Goal: Information Seeking & Learning: Check status

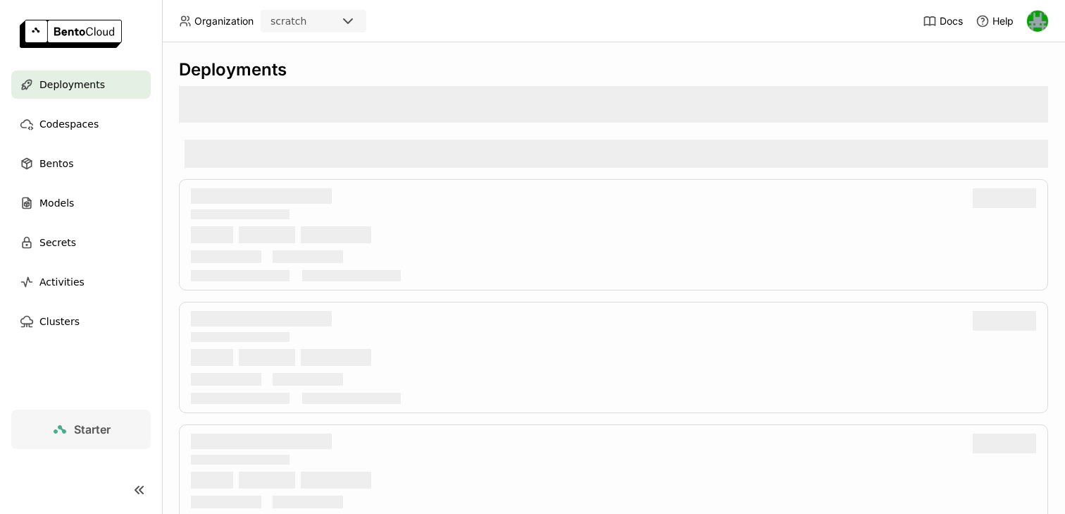
click at [332, 18] on div "scratch" at bounding box center [300, 21] width 77 height 20
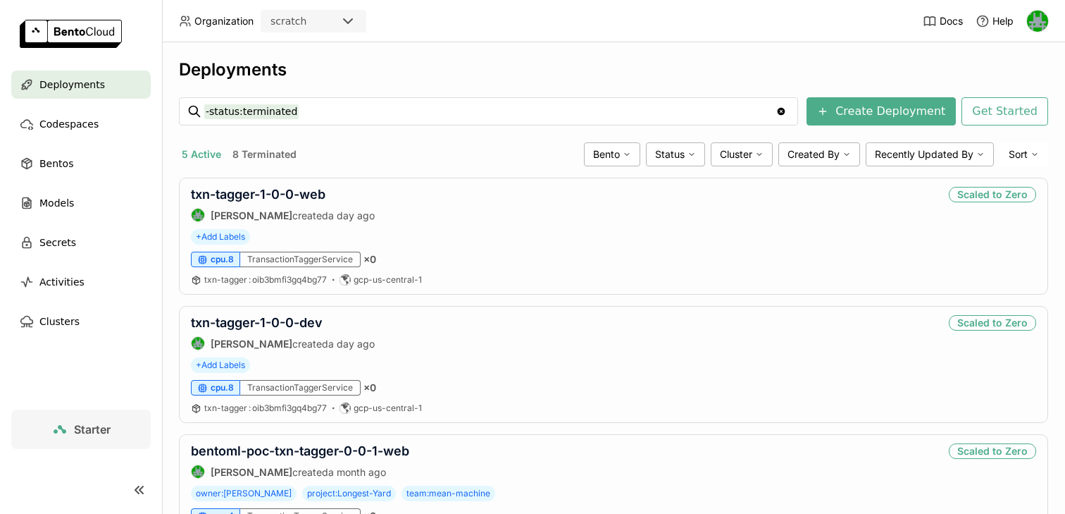
click at [347, 18] on icon at bounding box center [348, 21] width 17 height 17
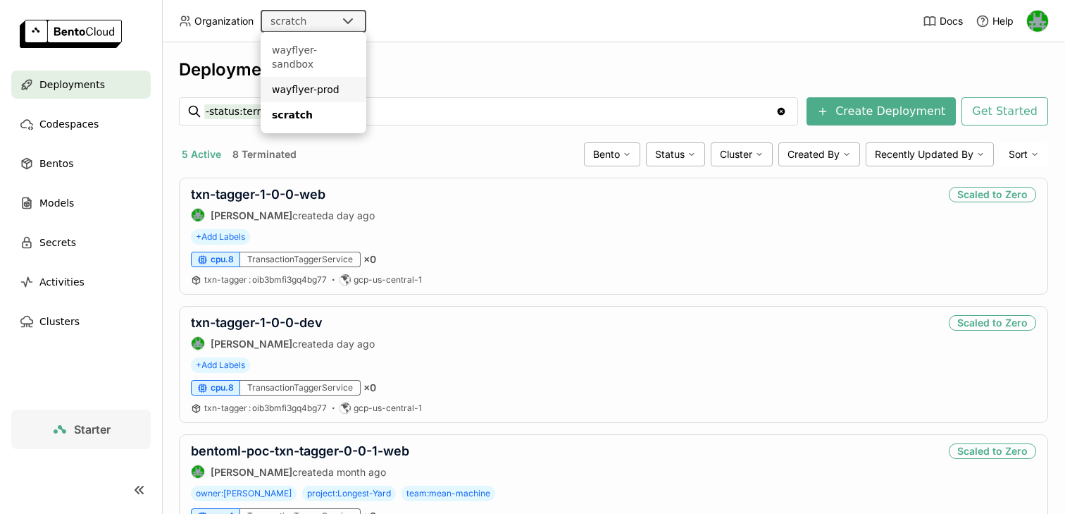
click at [325, 82] on div "wayflyer-prod" at bounding box center [313, 89] width 83 height 14
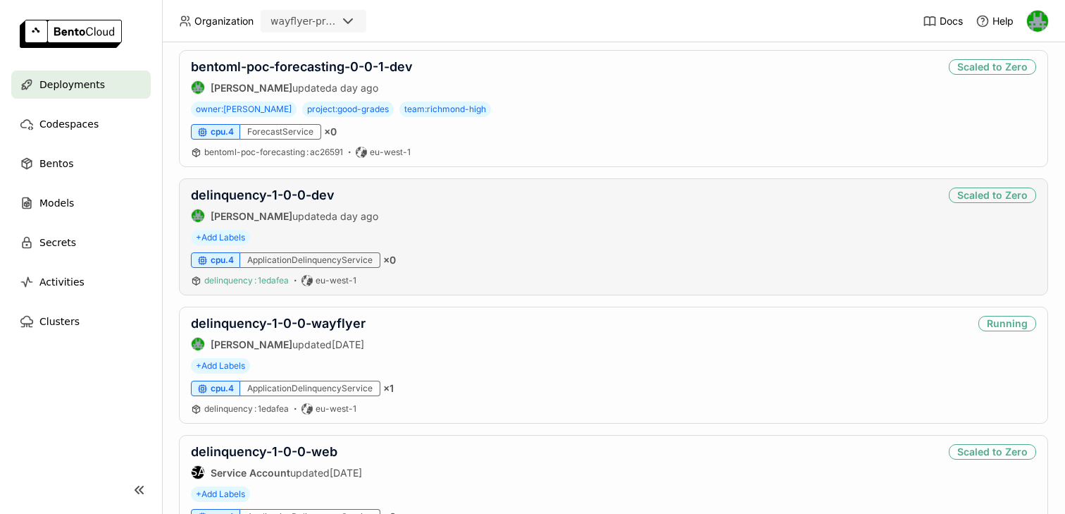
scroll to position [416, 0]
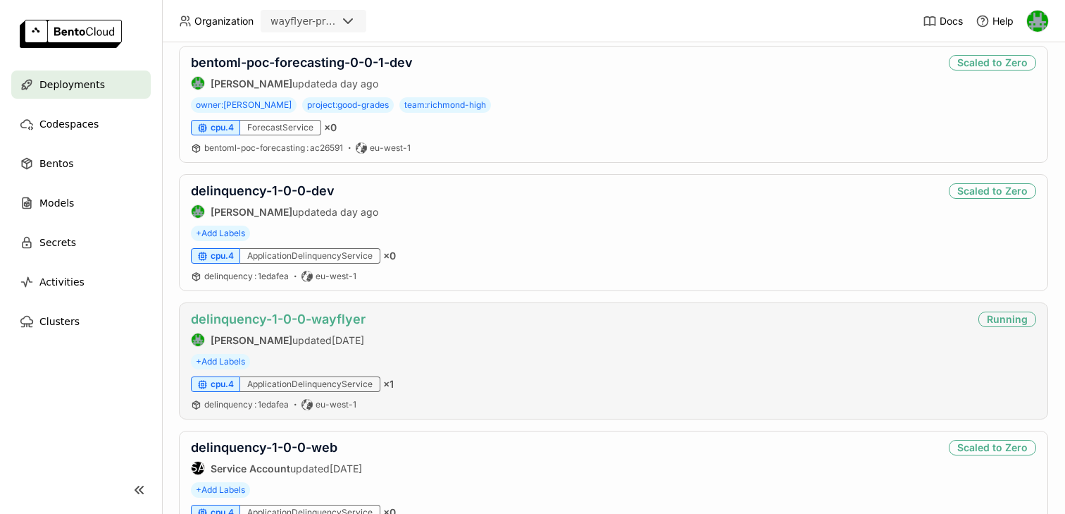
click at [292, 318] on link "delinquency-1-0-0-wayflyer" at bounding box center [278, 318] width 175 height 15
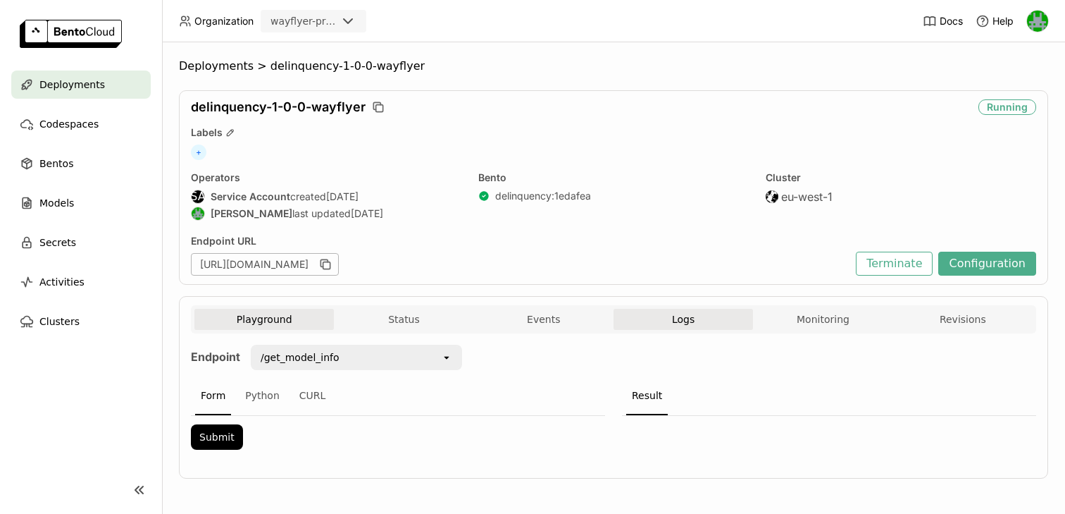
click at [695, 318] on button "Logs" at bounding box center [683, 319] width 139 height 21
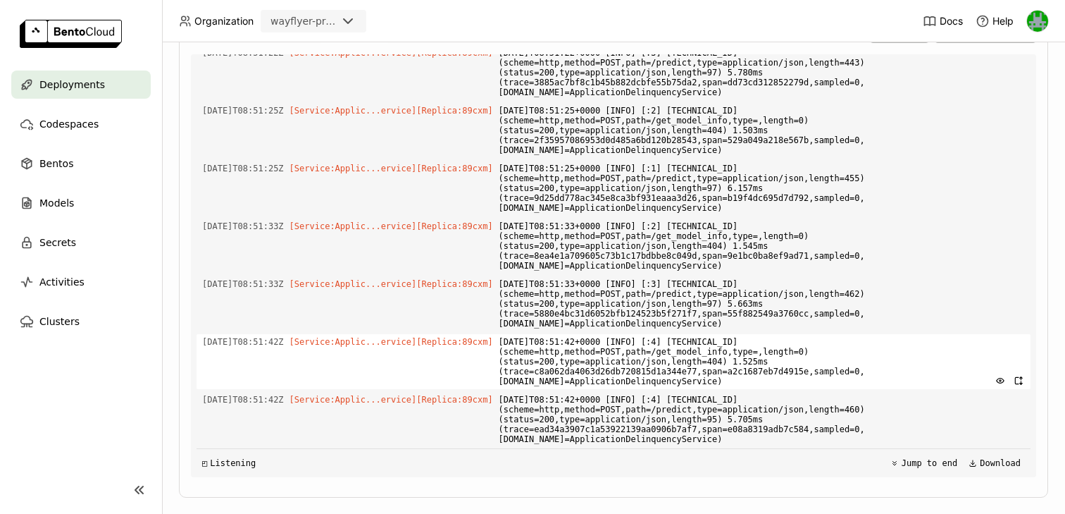
scroll to position [378, 0]
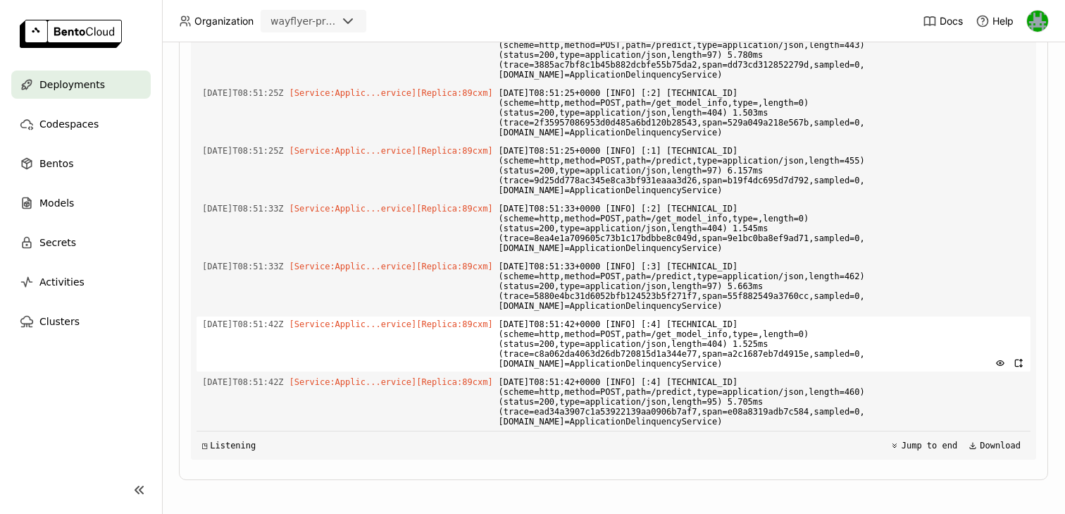
click at [621, 353] on span "[DATE]T08:51:42+0000 [INFO] [:4] [TECHNICAL_ID] (scheme=http,method=POST,path=/…" at bounding box center [762, 343] width 526 height 55
click at [784, 353] on span "[DATE]T08:51:42+0000 [INFO] [:4] [TECHNICAL_ID] (scheme=http,method=POST,path=/…" at bounding box center [762, 343] width 526 height 55
click at [632, 354] on span "[DATE]T08:51:42+0000 [INFO] [:4] [TECHNICAL_ID] (scheme=http,method=POST,path=/…" at bounding box center [762, 343] width 526 height 55
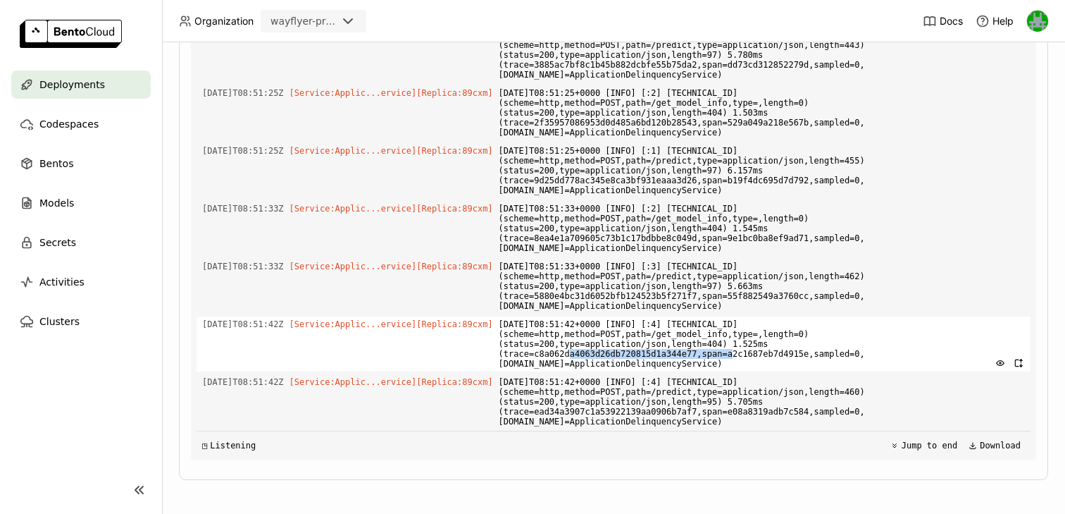
click at [632, 354] on span "[DATE]T08:51:42+0000 [INFO] [:4] [TECHNICAL_ID] (scheme=http,method=POST,path=/…" at bounding box center [762, 343] width 526 height 55
click at [635, 359] on span "[DATE]T08:51:42+0000 [INFO] [:4] [TECHNICAL_ID] (scheme=http,method=POST,path=/…" at bounding box center [762, 343] width 526 height 55
click at [645, 352] on span "[DATE]T08:51:42+0000 [INFO] [:4] [TECHNICAL_ID] (scheme=http,method=POST,path=/…" at bounding box center [762, 343] width 526 height 55
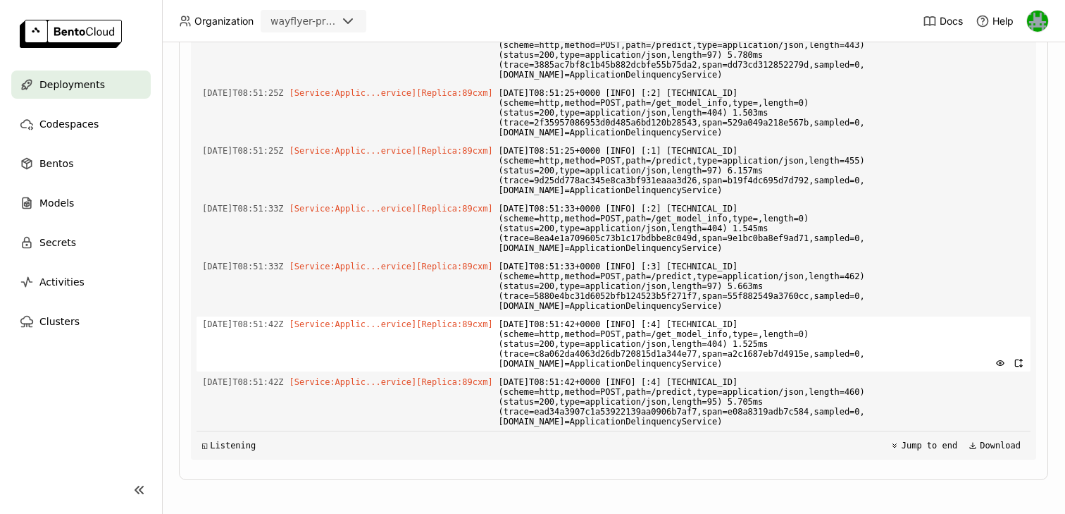
click at [801, 356] on span "[DATE]T08:51:42+0000 [INFO] [:4] [TECHNICAL_ID] (scheme=http,method=POST,path=/…" at bounding box center [762, 343] width 526 height 55
click at [638, 350] on span "[DATE]T08:51:42+0000 [INFO] [:4] [TECHNICAL_ID] (scheme=http,method=POST,path=/…" at bounding box center [762, 343] width 526 height 55
click at [608, 357] on span "[DATE]T08:51:42+0000 [INFO] [:4] [TECHNICAL_ID] (scheme=http,method=POST,path=/…" at bounding box center [762, 343] width 526 height 55
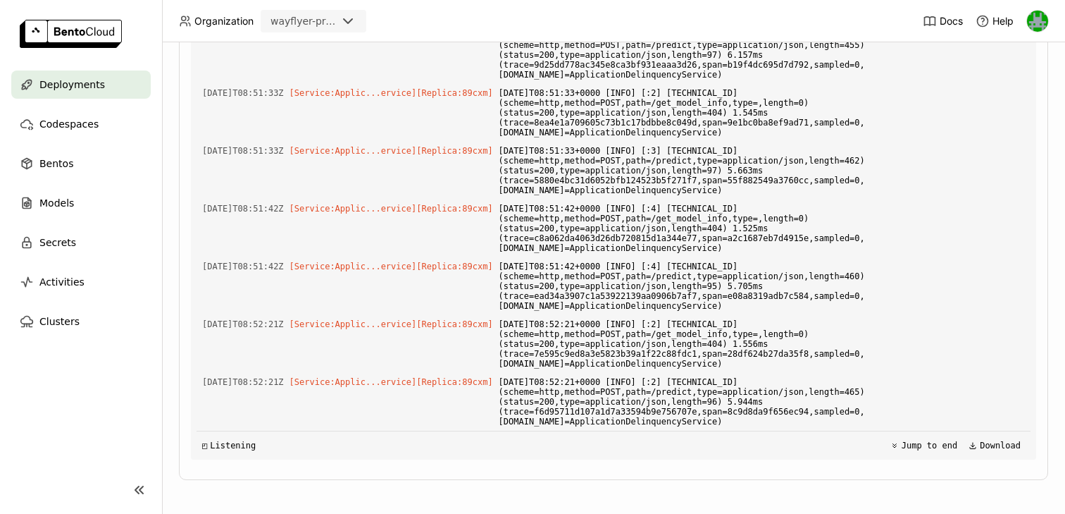
scroll to position [5758, 0]
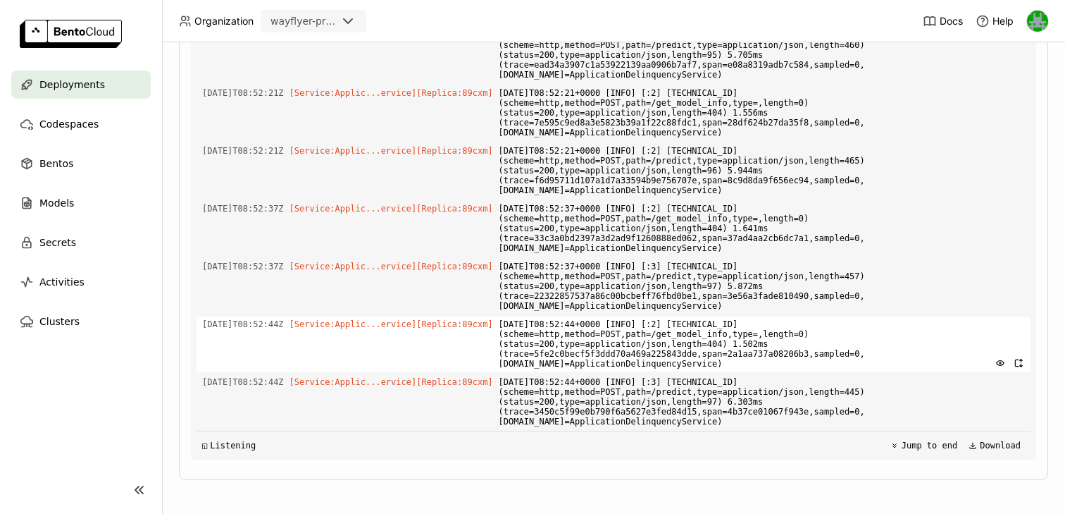
click at [566, 354] on span "[DATE]T08:52:44+0000 [INFO] [:2] [TECHNICAL_ID] (scheme=http,method=POST,path=/…" at bounding box center [762, 343] width 526 height 55
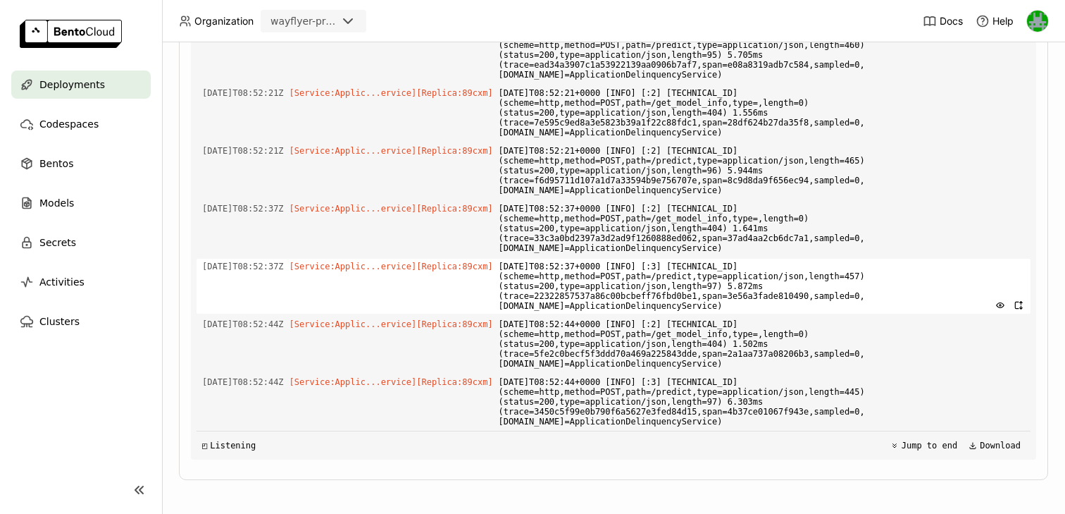
click at [620, 295] on span "[DATE]T08:52:37+0000 [INFO] [:3] [TECHNICAL_ID] (scheme=http,method=POST,path=/…" at bounding box center [762, 286] width 526 height 55
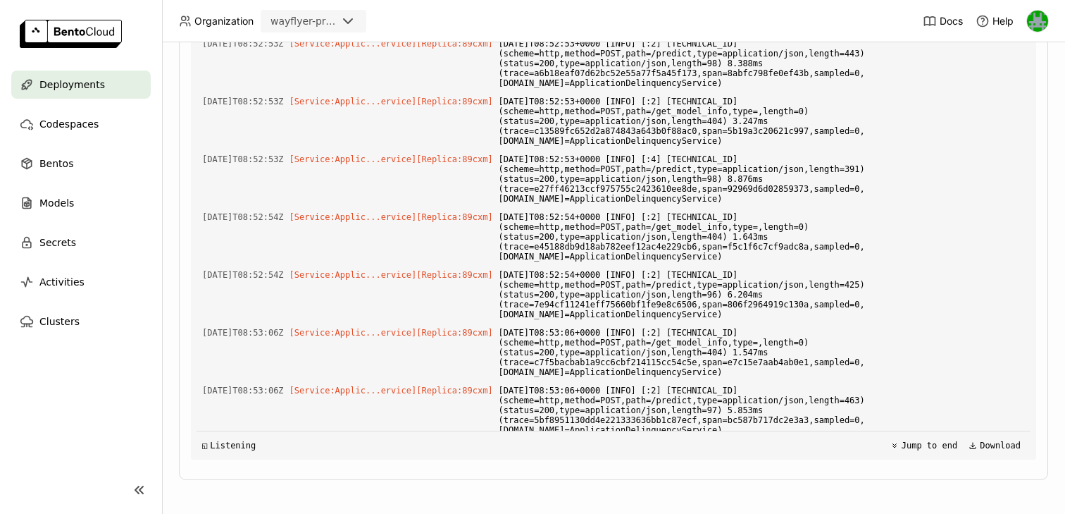
scroll to position [6220, 0]
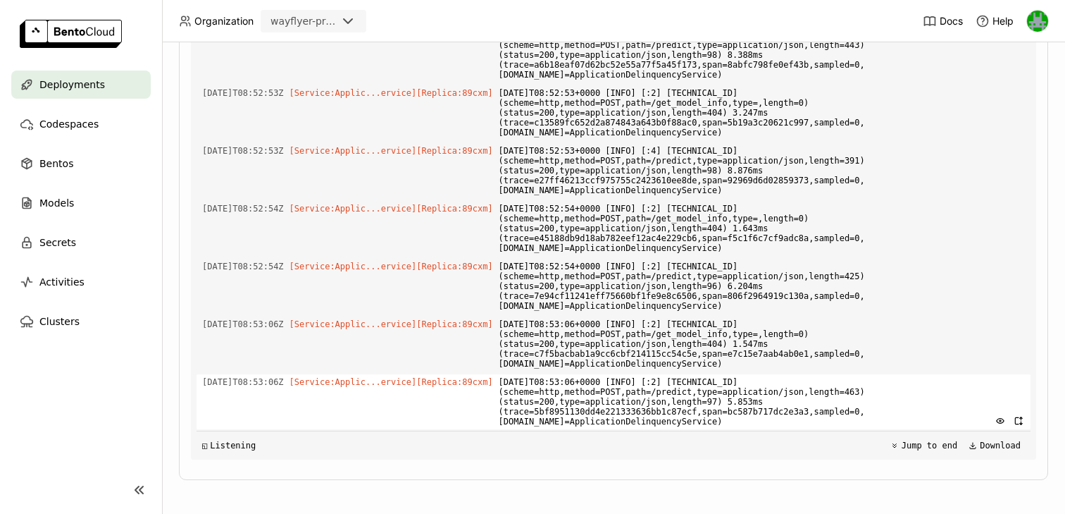
click at [665, 408] on span "[DATE]T08:53:06+0000 [INFO] [:2] [TECHNICAL_ID] (scheme=http,method=POST,path=/…" at bounding box center [762, 401] width 526 height 55
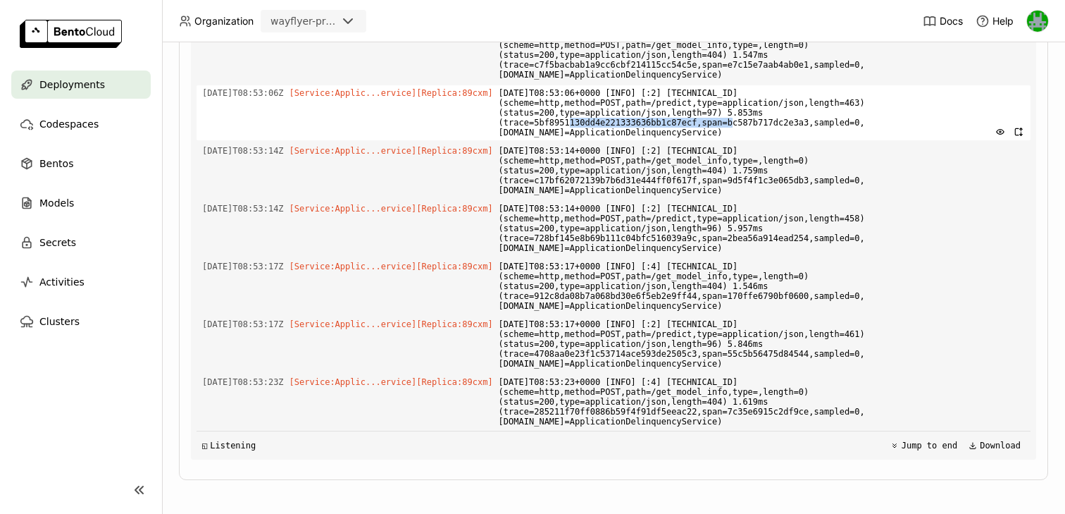
scroll to position [6566, 0]
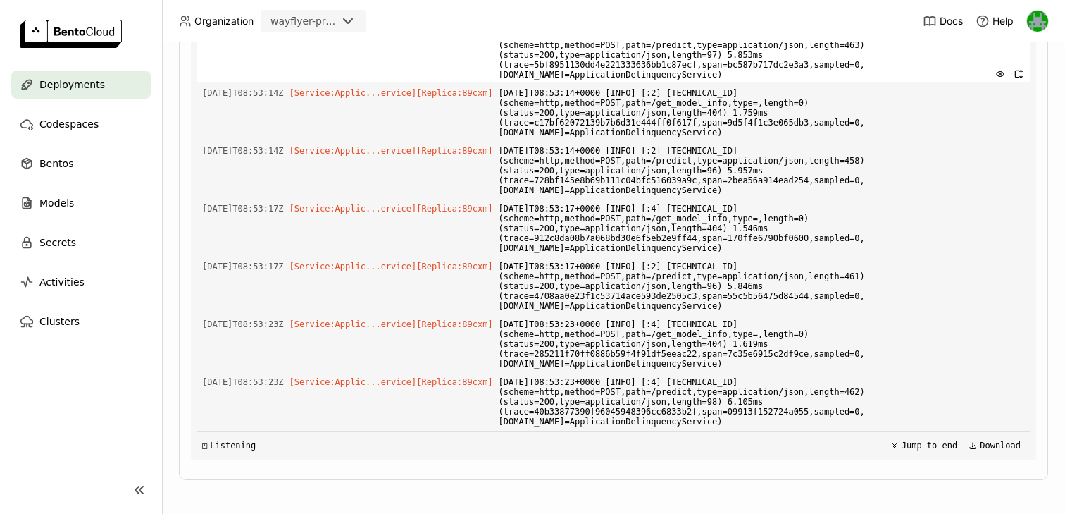
click at [626, 64] on span "[DATE]T08:53:06+0000 [INFO] [:2] [TECHNICAL_ID] (scheme=http,method=POST,path=/…" at bounding box center [762, 54] width 526 height 55
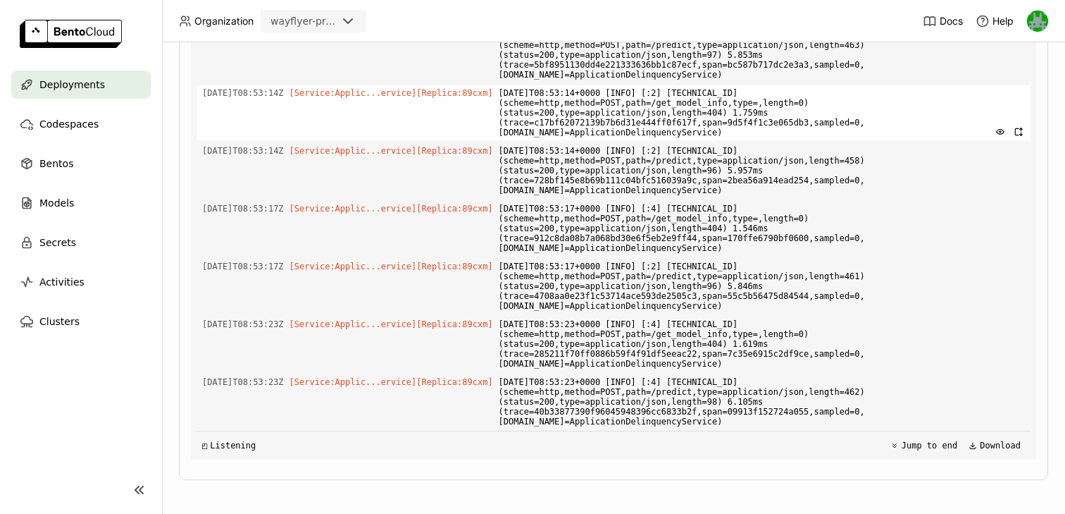
click at [591, 113] on span "[DATE]T08:53:14+0000 [INFO] [:2] [TECHNICAL_ID] (scheme=http,method=POST,path=/…" at bounding box center [762, 112] width 526 height 55
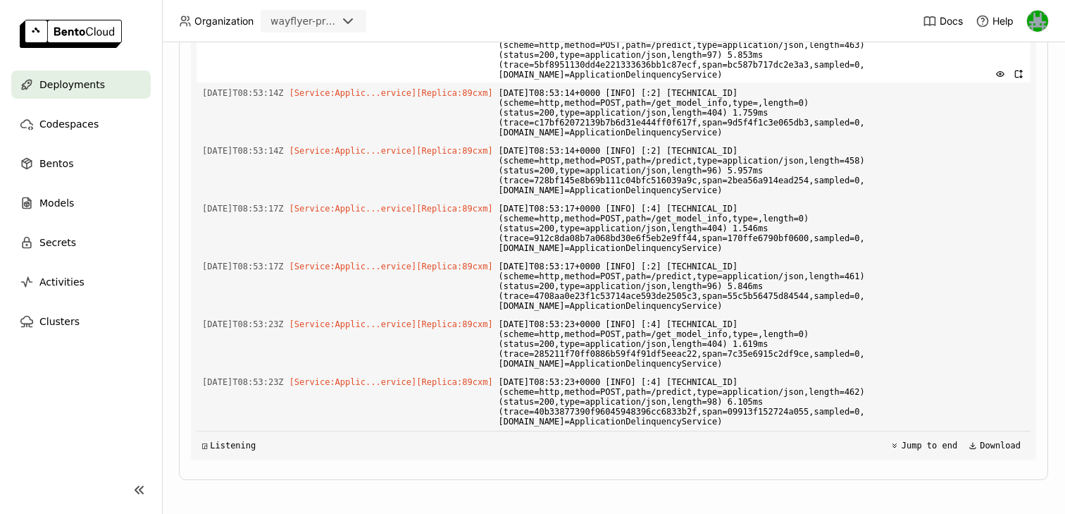
click at [621, 63] on span "[DATE]T08:53:06+0000 [INFO] [:2] [TECHNICAL_ID] (scheme=http,method=POST,path=/…" at bounding box center [762, 54] width 526 height 55
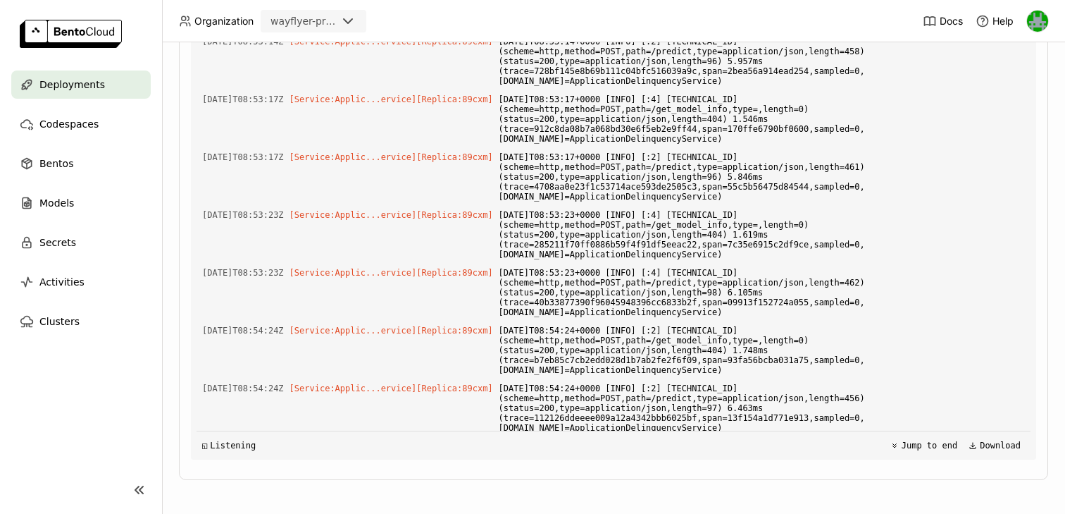
scroll to position [6682, 0]
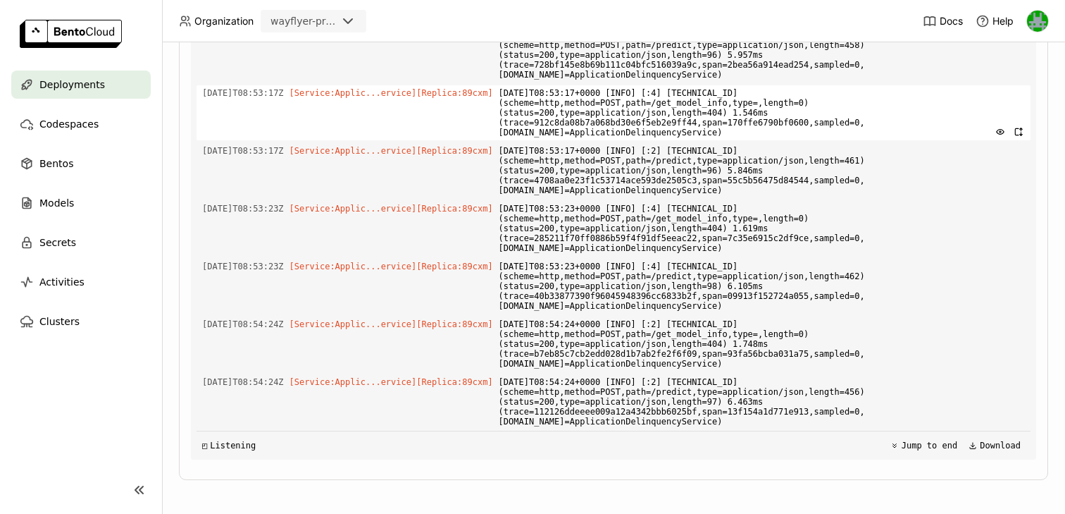
click at [652, 120] on span "[DATE]T08:53:17+0000 [INFO] [:4] [TECHNICAL_ID] (scheme=http,method=POST,path=/…" at bounding box center [762, 112] width 526 height 55
click at [645, 128] on span "[DATE]T08:53:17+0000 [INFO] [:4] [TECHNICAL_ID] (scheme=http,method=POST,path=/…" at bounding box center [762, 112] width 526 height 55
click at [647, 125] on span "[DATE]T08:53:17+0000 [INFO] [:4] [TECHNICAL_ID] (scheme=http,method=POST,path=/…" at bounding box center [762, 112] width 526 height 55
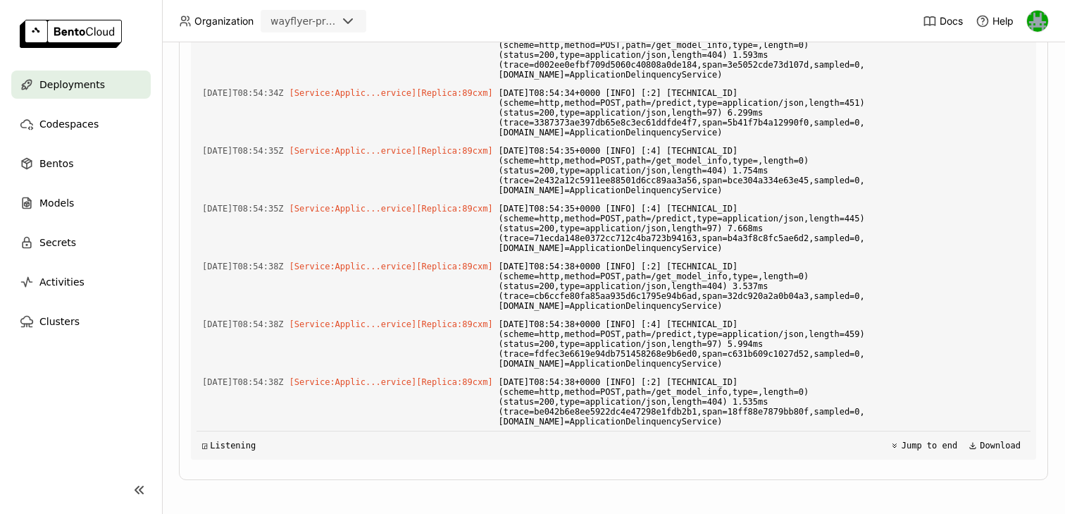
scroll to position [7490, 0]
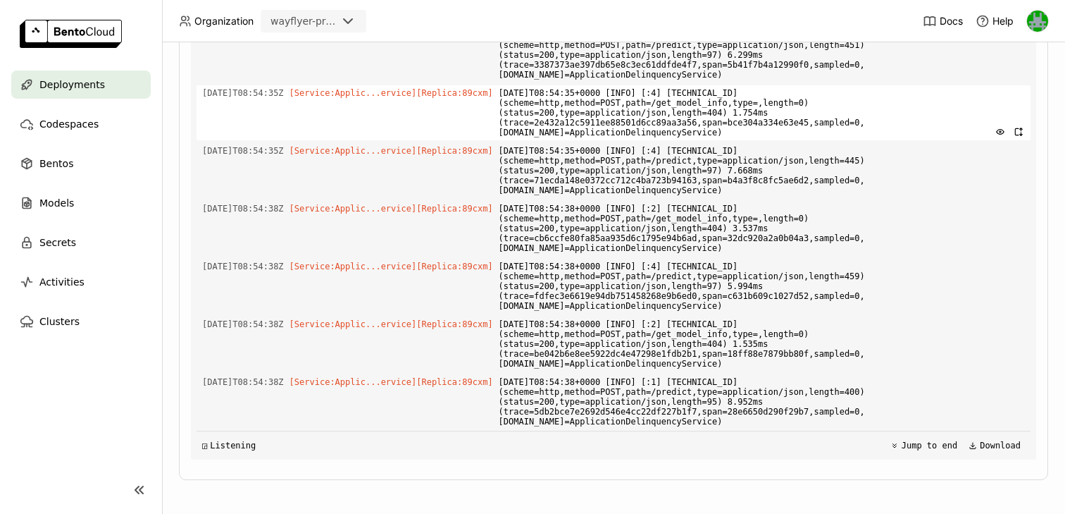
click at [657, 124] on span "[DATE]T08:54:35+0000 [INFO] [:4] [TECHNICAL_ID] (scheme=http,method=POST,path=/…" at bounding box center [762, 112] width 526 height 55
